Goal: Task Accomplishment & Management: Use online tool/utility

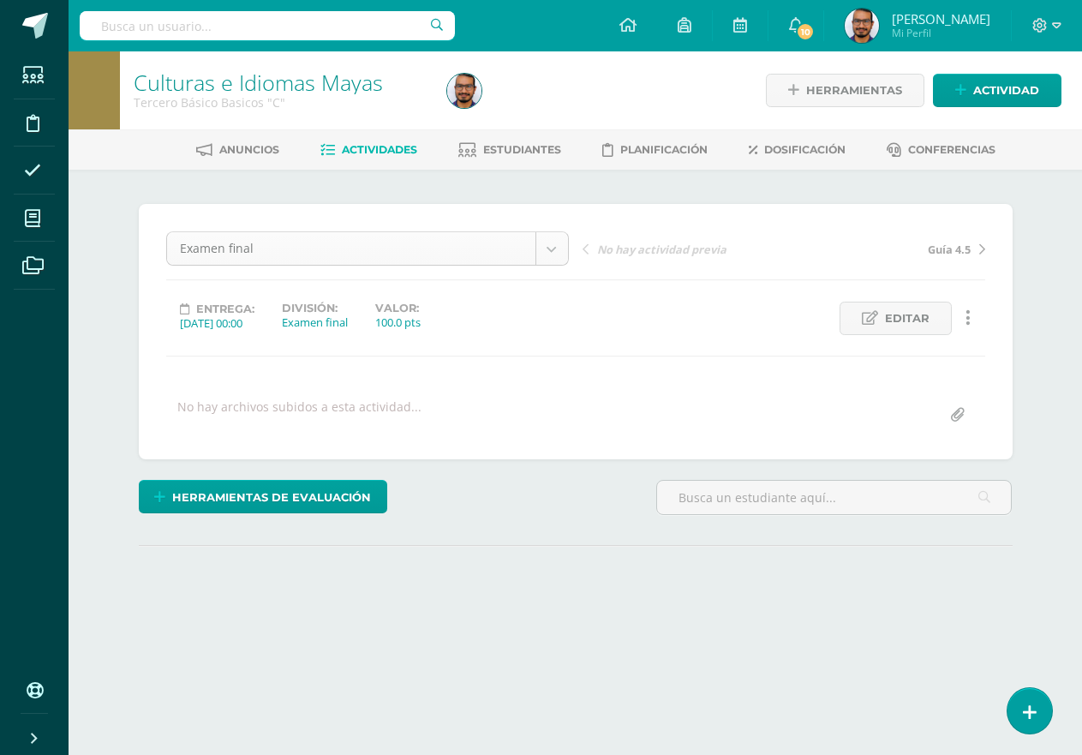
click at [422, 246] on body "Estudiantes Disciplina Asistencia Mis cursos Archivos Soporte Ayuda Reportar un…" at bounding box center [541, 339] width 1082 height 679
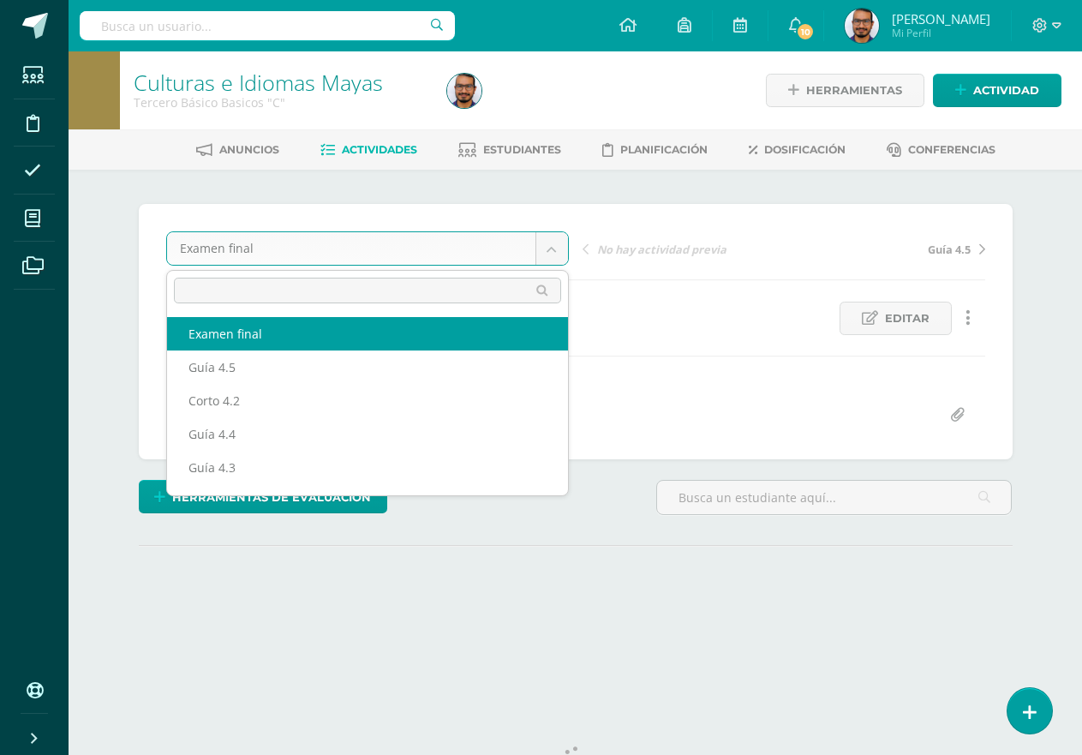
click at [124, 169] on body "Estudiantes Disciplina Asistencia Mis cursos Archivos Soporte Ayuda Reportar un…" at bounding box center [541, 339] width 1082 height 679
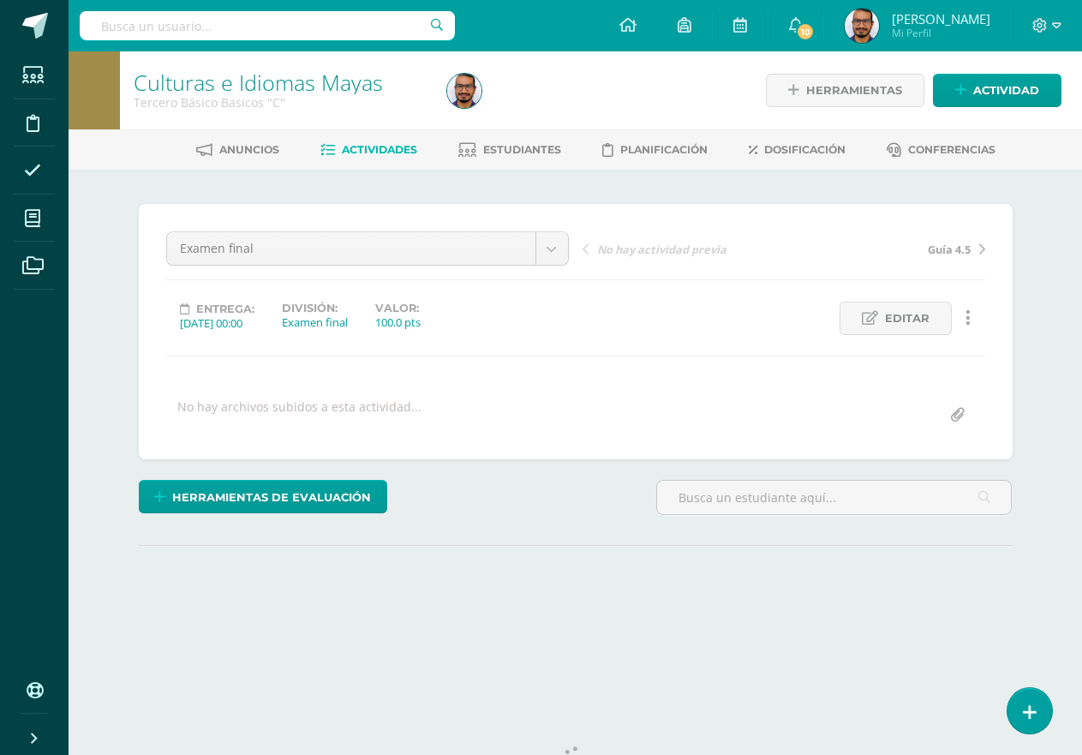
click at [387, 147] on span "Actividades" at bounding box center [379, 149] width 75 height 13
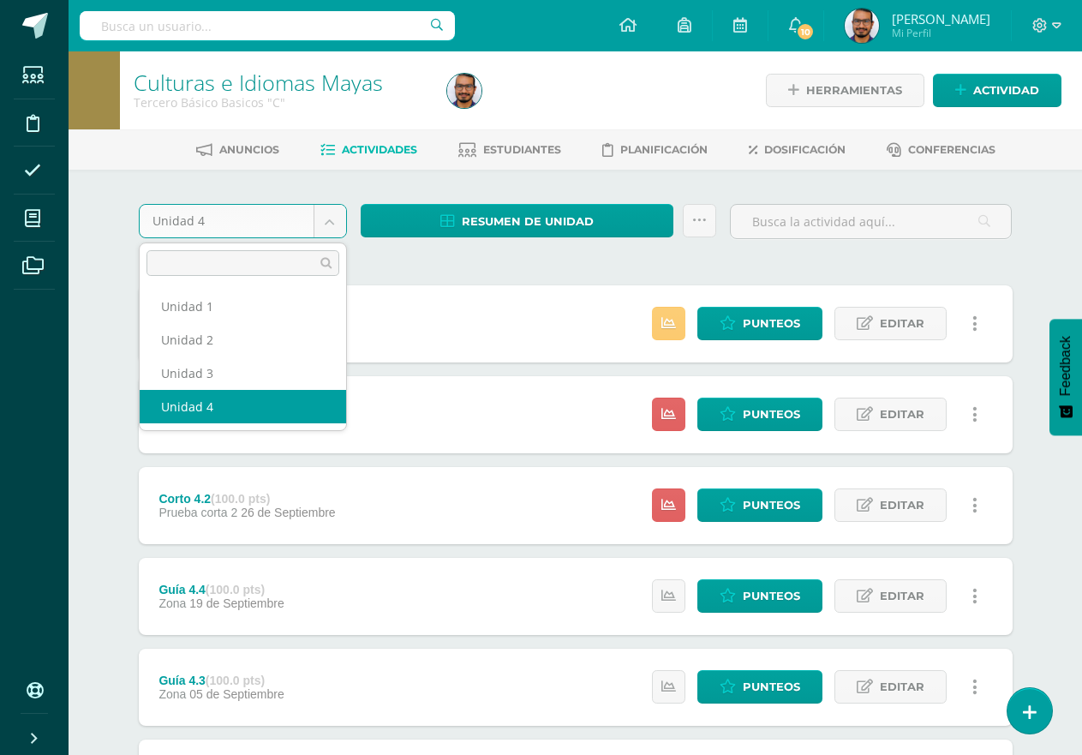
click at [336, 214] on body "Estudiantes Disciplina Asistencia Mis cursos Archivos Soporte Ayuda Reportar un…" at bounding box center [541, 556] width 1082 height 1112
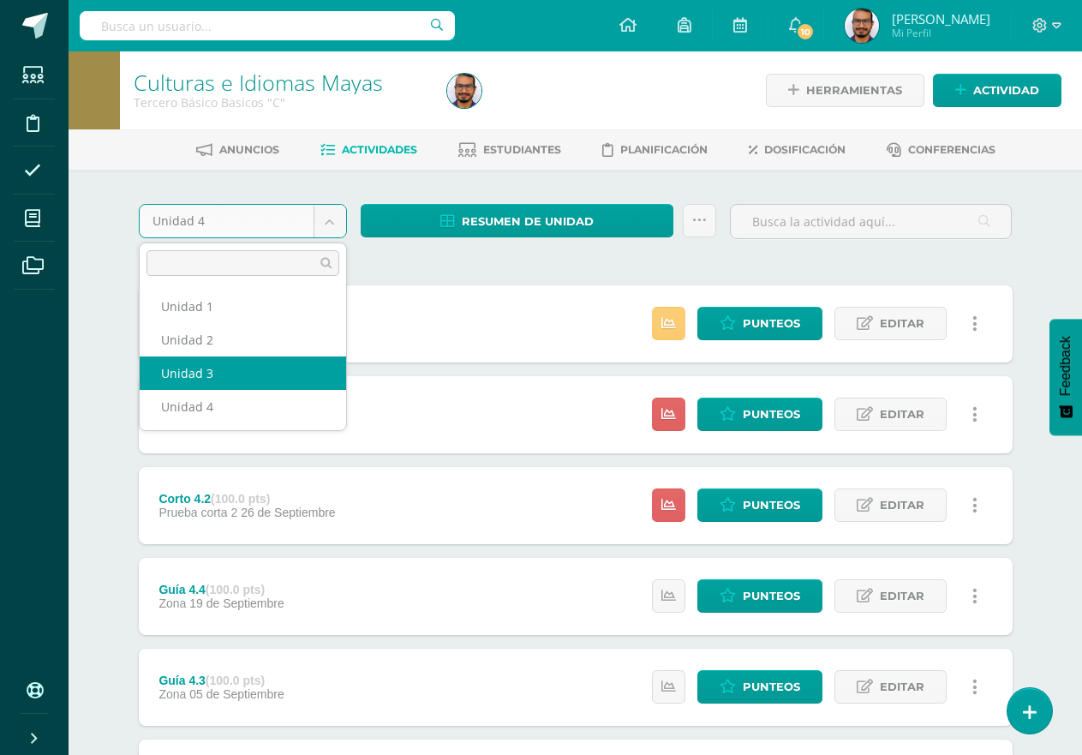
select select "Unidad 3"
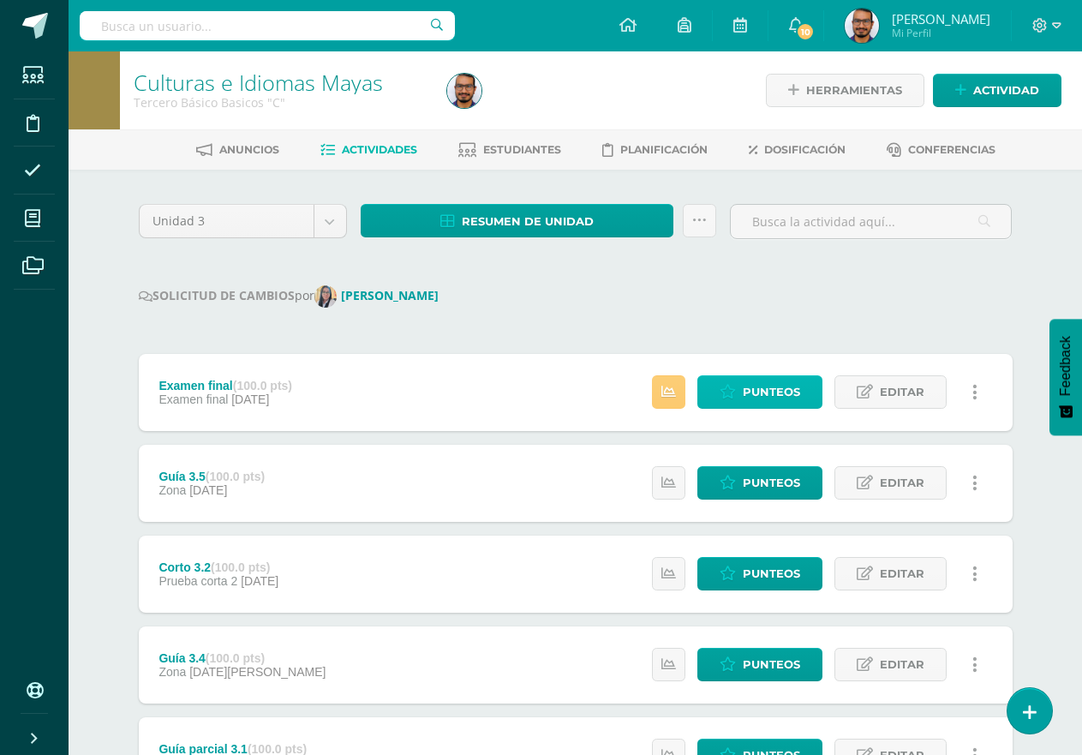
click at [792, 400] on span "Punteos" at bounding box center [771, 392] width 57 height 32
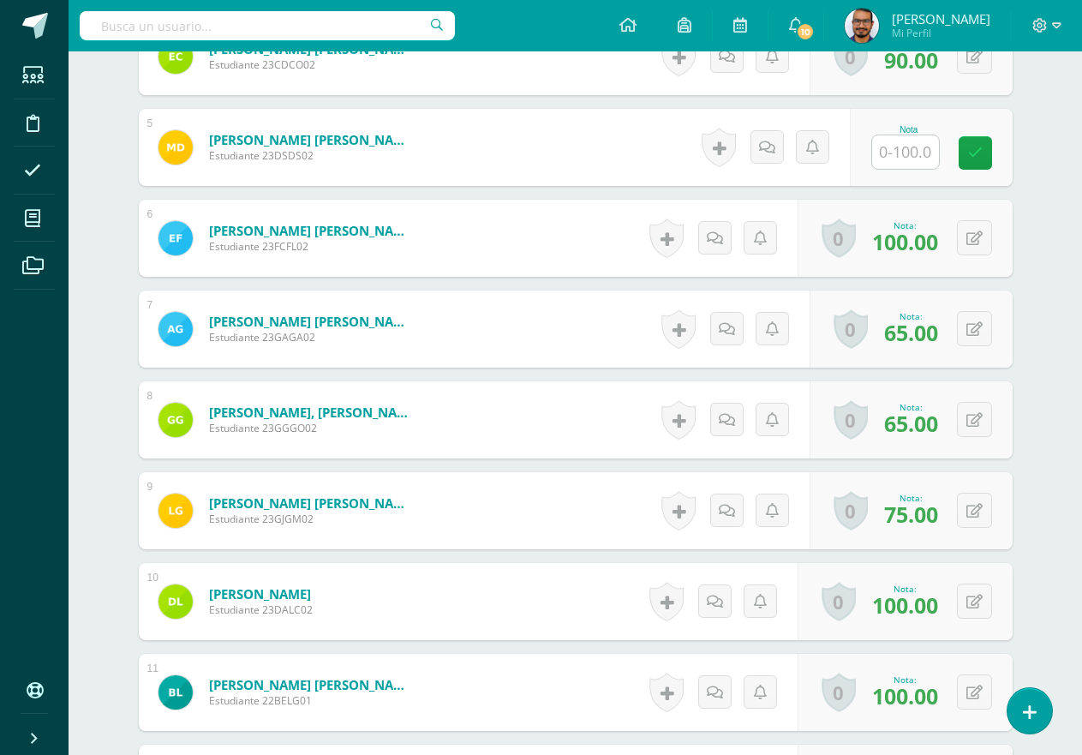
scroll to position [857, 0]
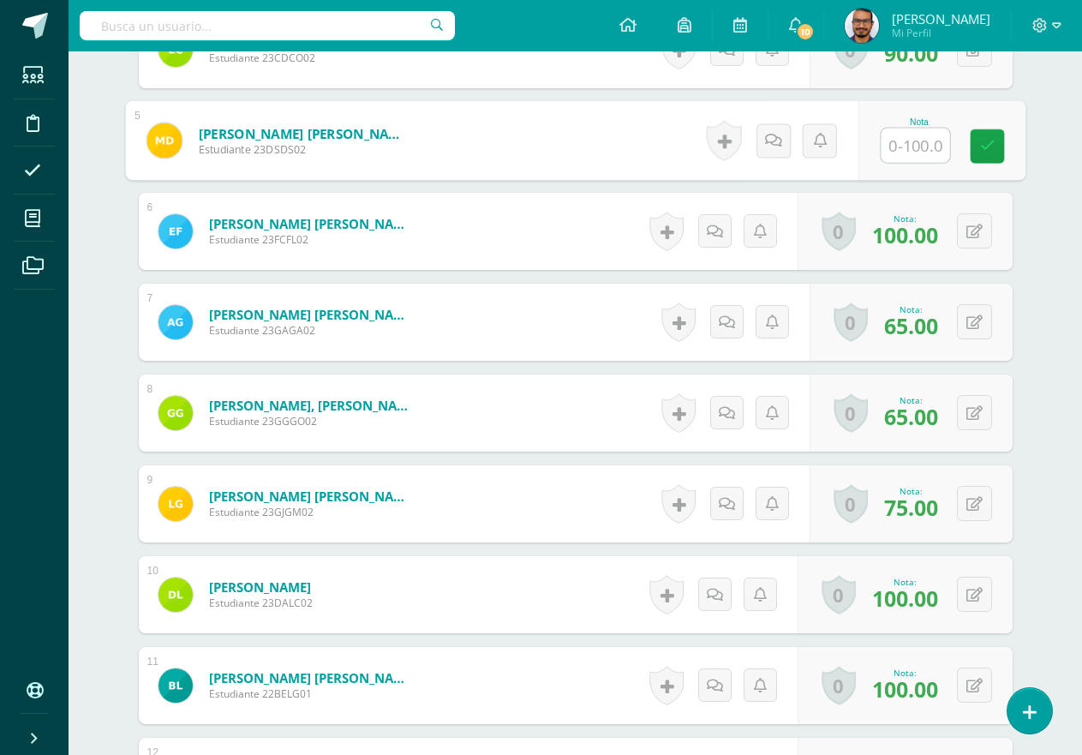
click at [908, 135] on input "text" at bounding box center [915, 146] width 69 height 34
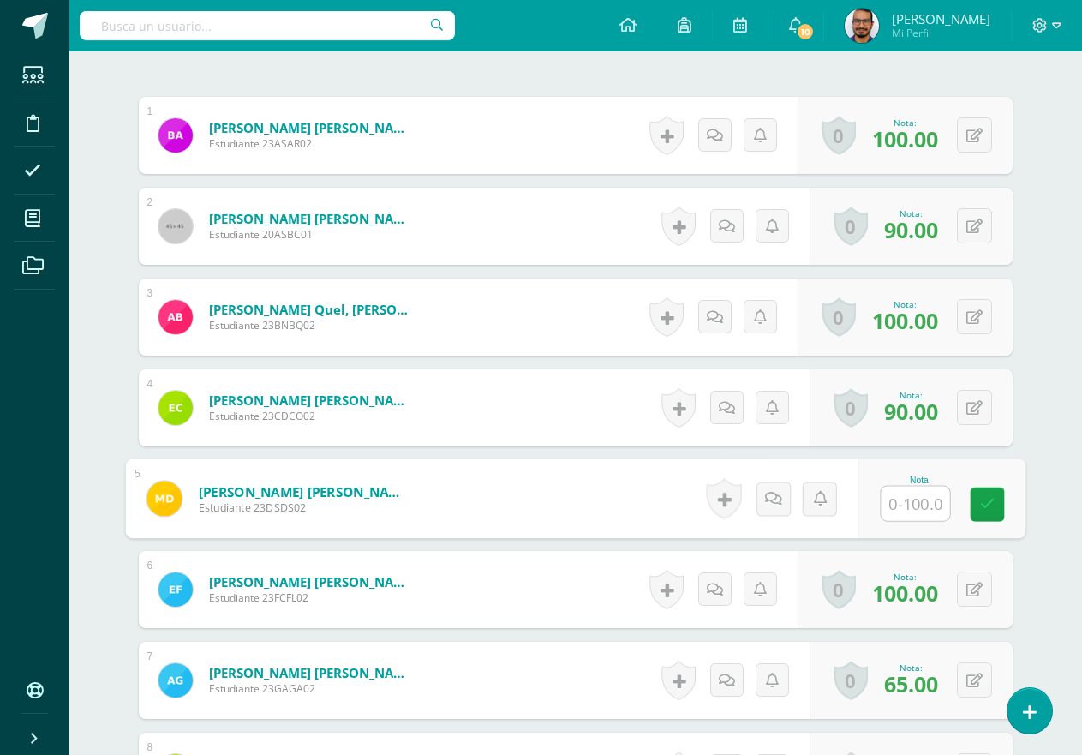
scroll to position [686, 0]
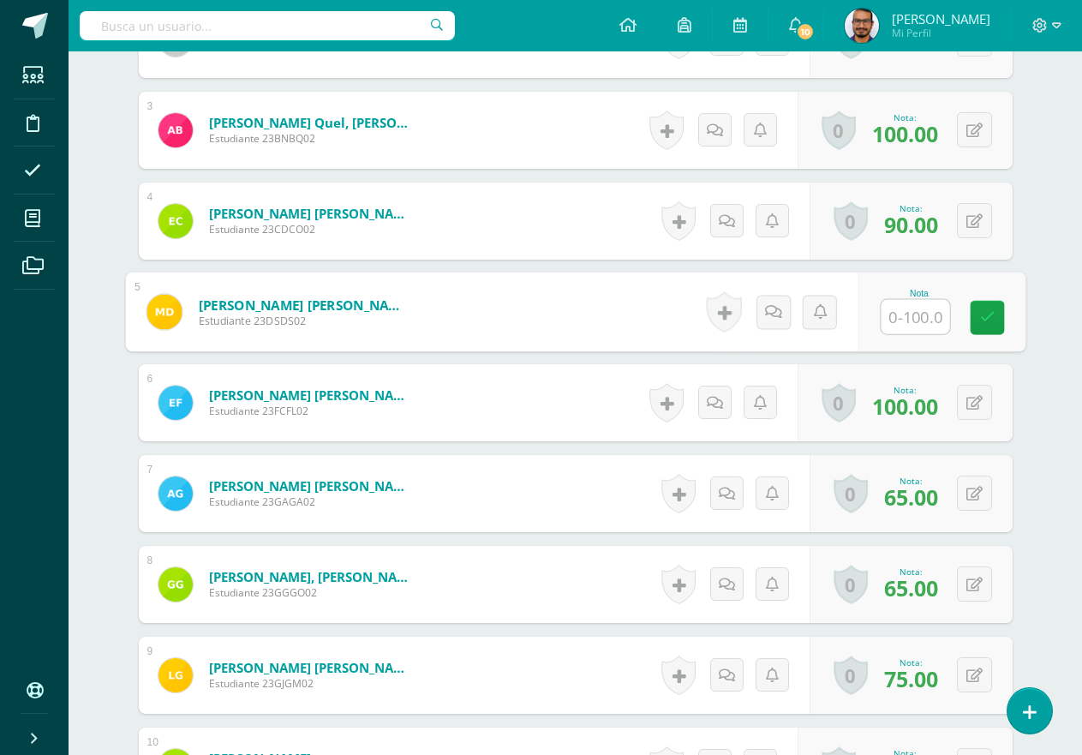
click at [913, 302] on input "text" at bounding box center [915, 317] width 69 height 34
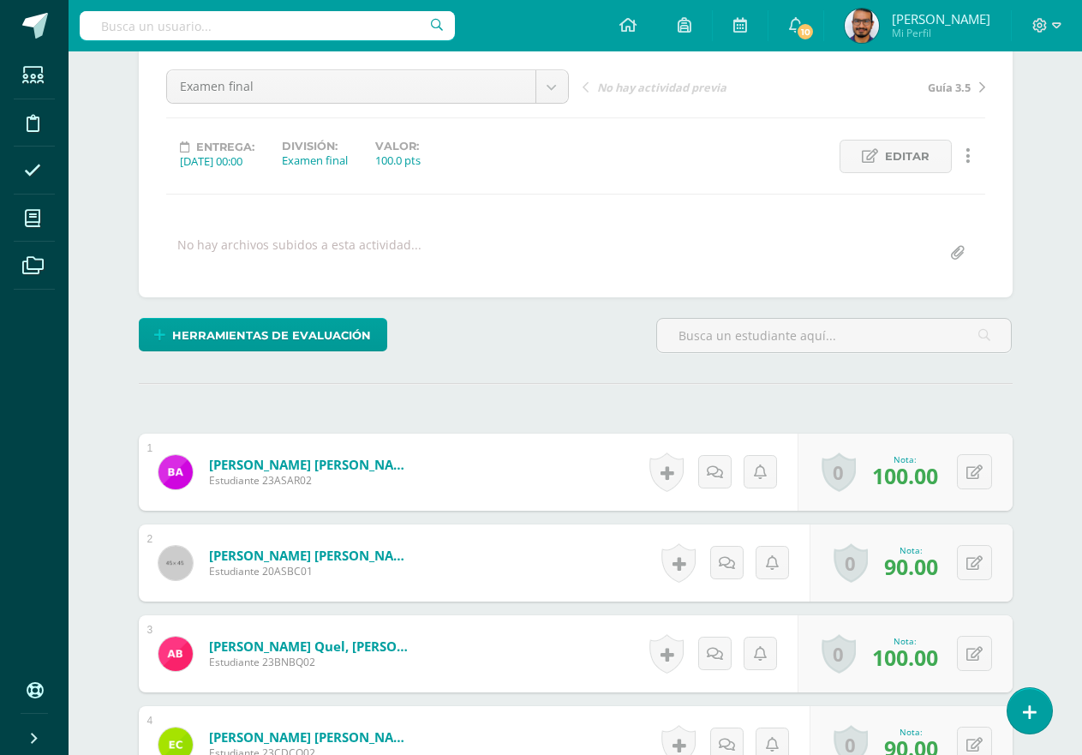
scroll to position [419, 0]
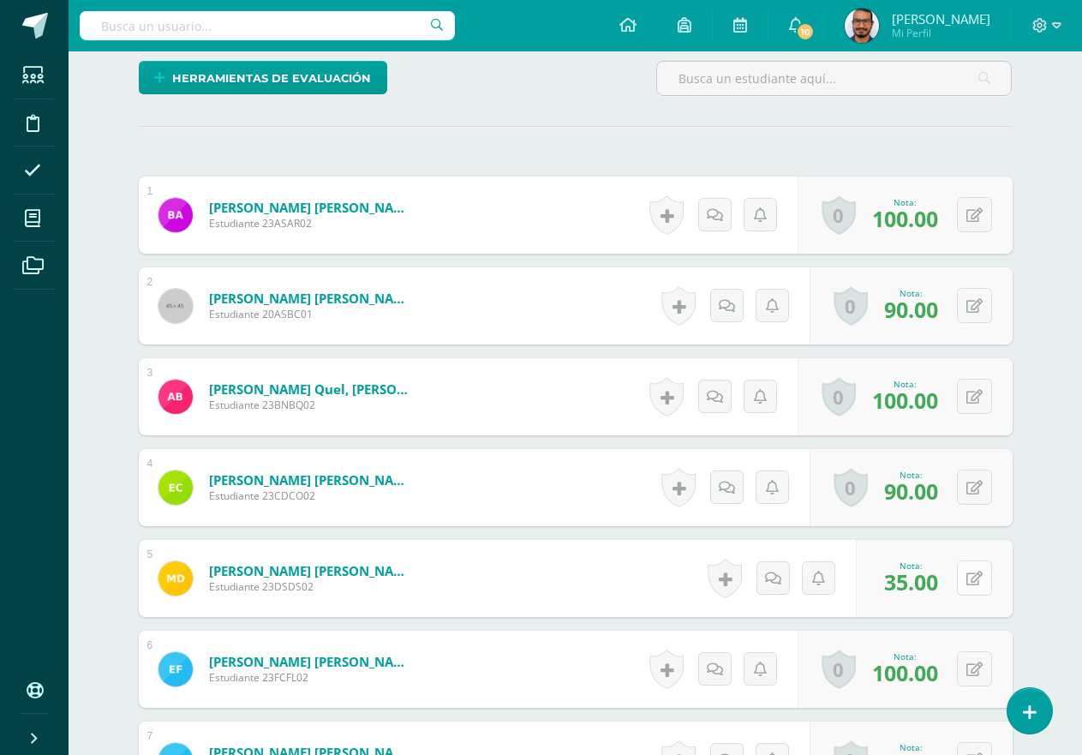
click at [971, 575] on button at bounding box center [974, 577] width 35 height 35
type input "45"
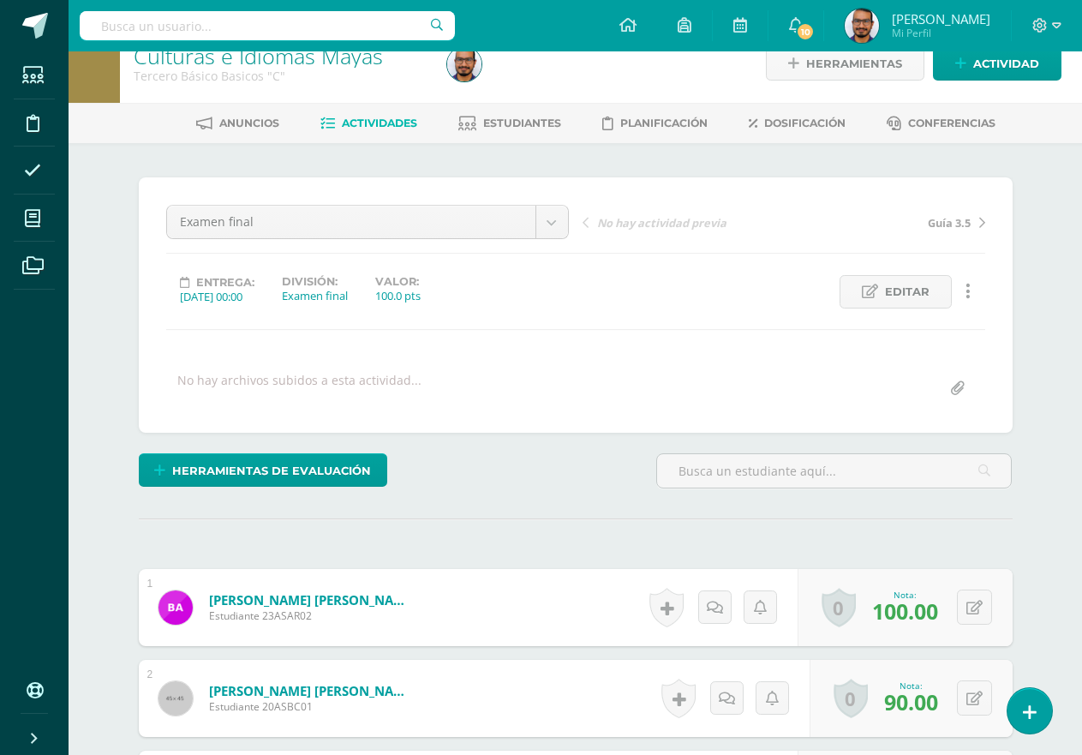
scroll to position [0, 0]
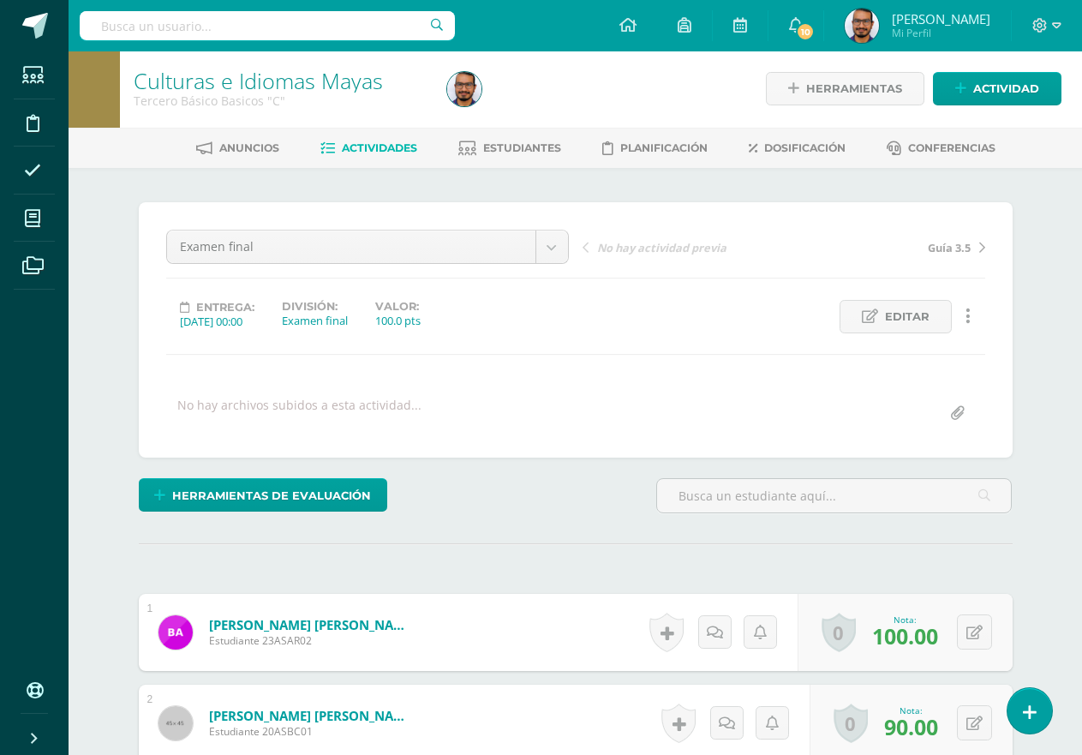
scroll to position [3, 0]
